Goal: Find specific page/section: Find specific page/section

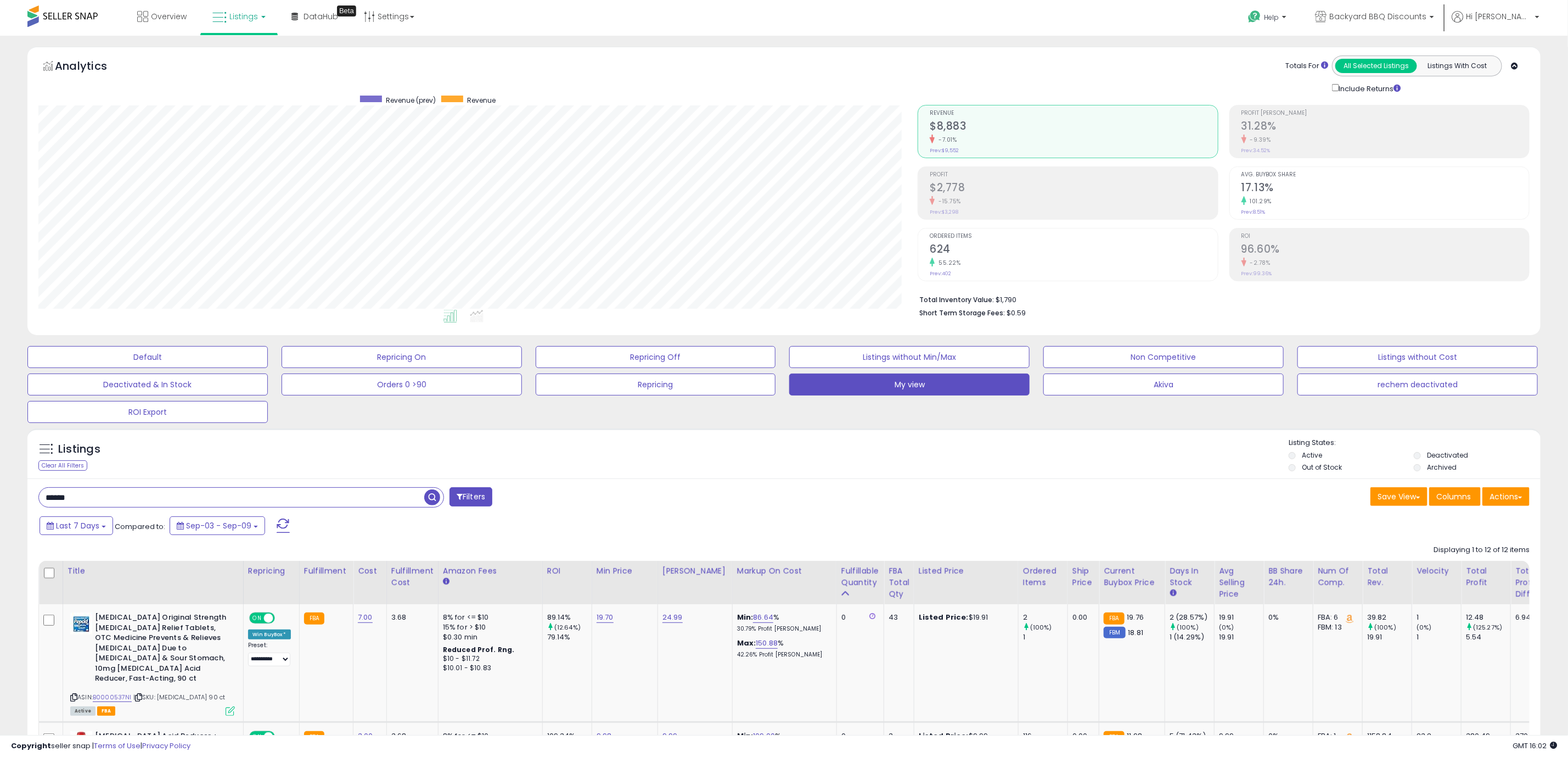
scroll to position [226, 879]
click at [232, 17] on span "Listings" at bounding box center [243, 16] width 28 height 11
click at [252, 56] on icon at bounding box center [247, 54] width 48 height 15
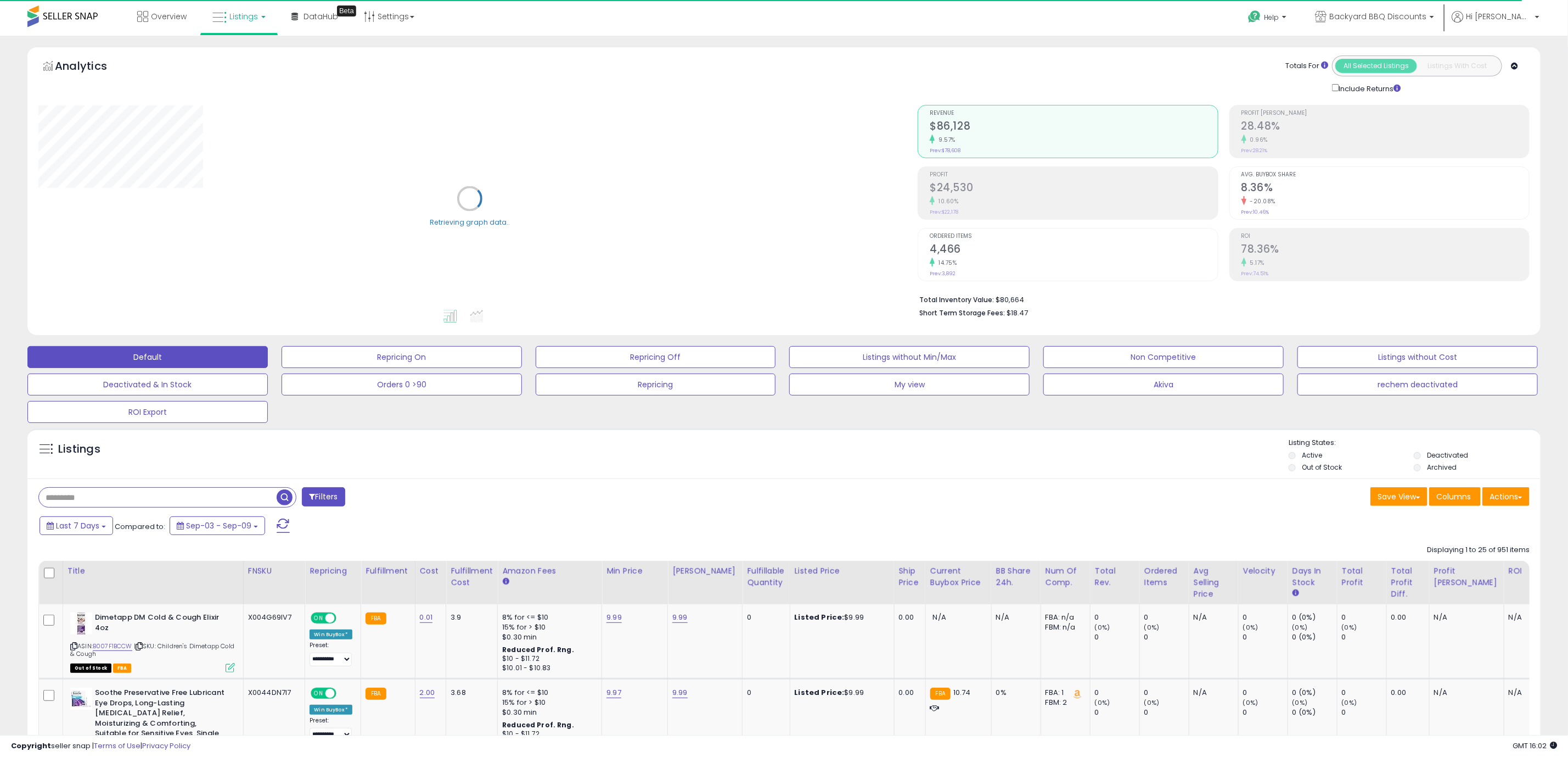
click at [85, 503] on input "text" at bounding box center [158, 497] width 238 height 19
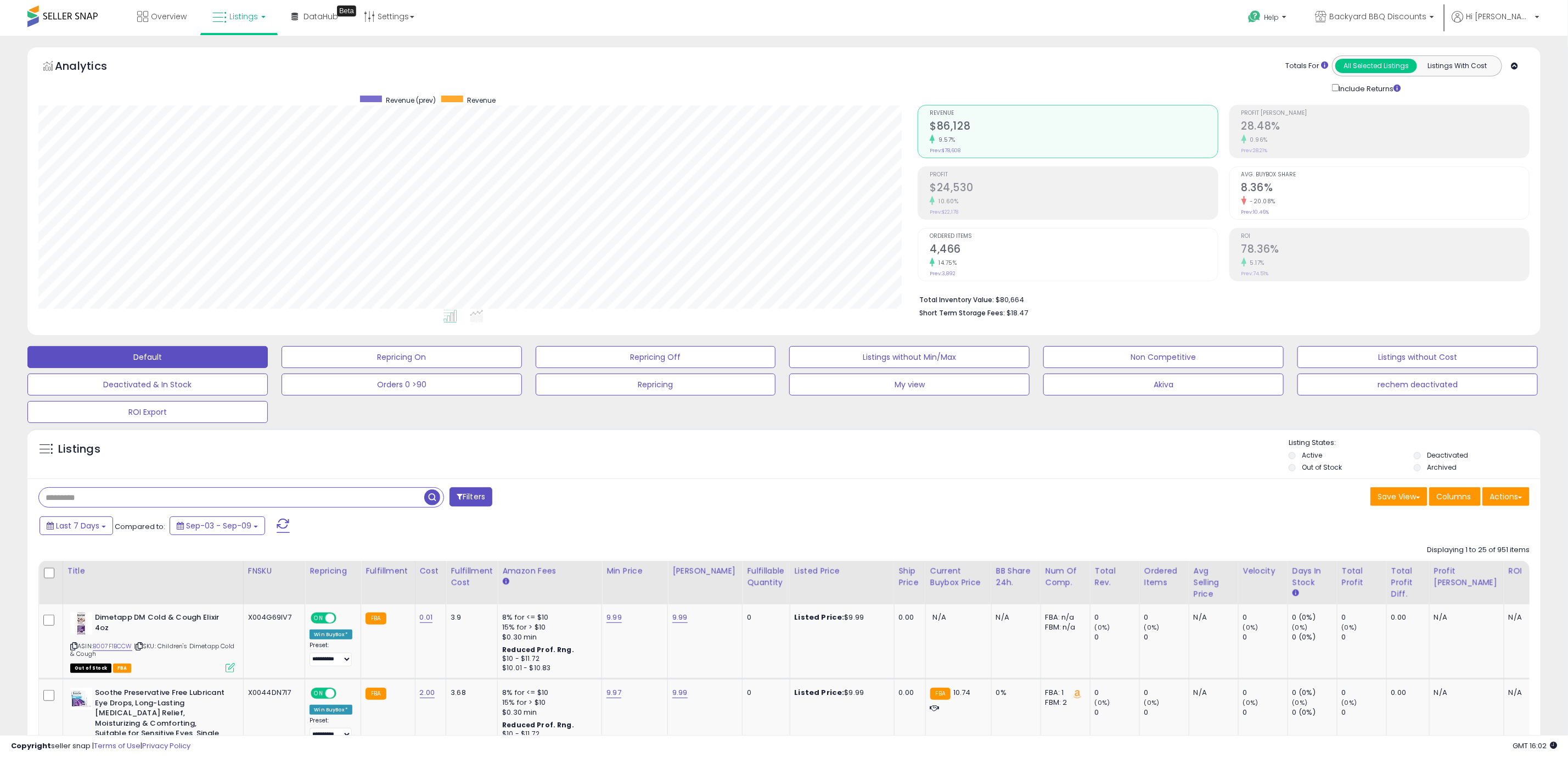
scroll to position [226, 879]
